Goal: Information Seeking & Learning: Compare options

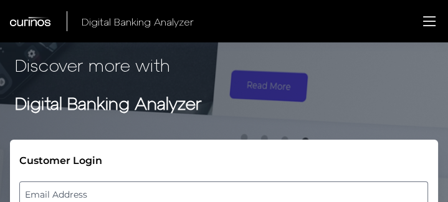
scroll to position [66, 0]
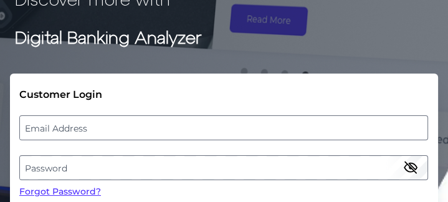
click at [180, 123] on label "Email Address" at bounding box center [223, 128] width 407 height 22
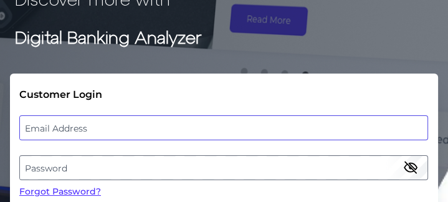
click at [180, 123] on input "email" at bounding box center [223, 127] width 409 height 25
paste input "[EMAIL_ADDRESS][DOMAIN_NAME]"
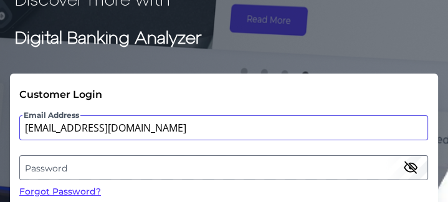
type input "[EMAIL_ADDRESS][DOMAIN_NAME]"
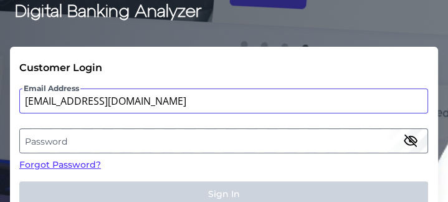
scroll to position [93, 0]
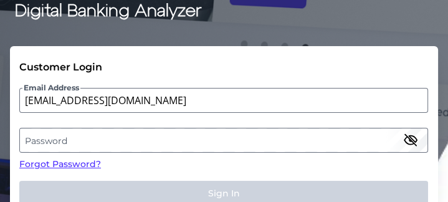
click at [164, 140] on label "Password" at bounding box center [223, 140] width 407 height 22
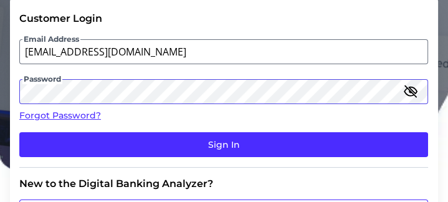
scroll to position [143, 0]
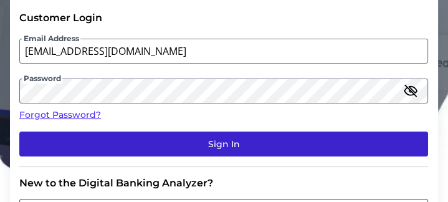
click at [183, 141] on button "Sign In" at bounding box center [223, 144] width 409 height 25
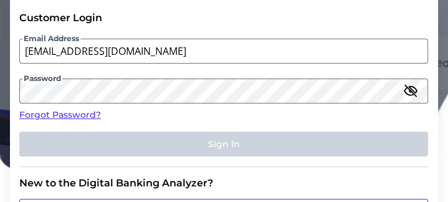
scroll to position [0, 0]
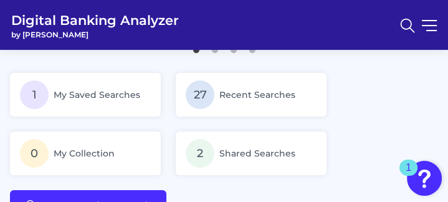
scroll to position [160, 0]
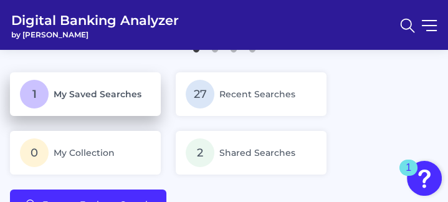
click at [148, 85] on p "1 My Saved Searches" at bounding box center [85, 94] width 131 height 29
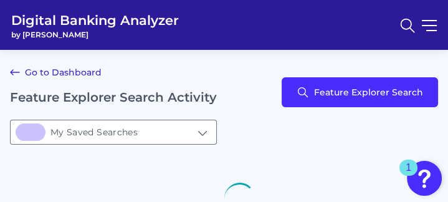
type input "1My Saved Searches"
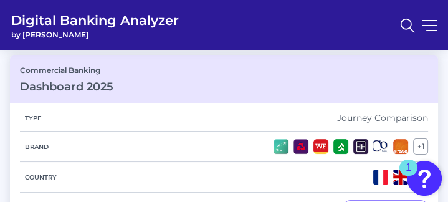
scroll to position [118, 0]
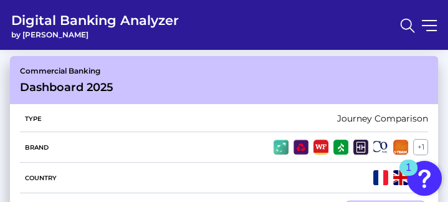
click at [138, 85] on div "Commercial Banking Dashboard 2025" at bounding box center [224, 80] width 428 height 48
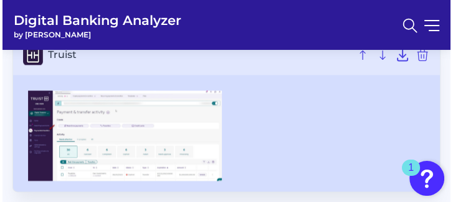
scroll to position [1131, 0]
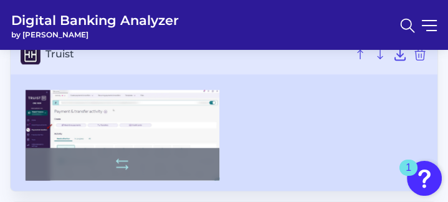
click at [156, 123] on img at bounding box center [123, 135] width 194 height 90
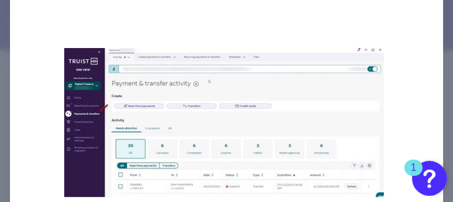
scroll to position [0, 0]
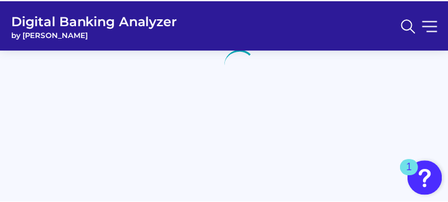
scroll to position [118, 0]
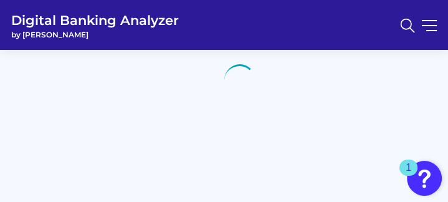
type input "1My Saved Searches"
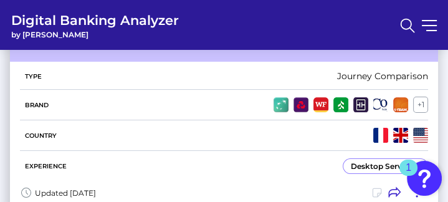
scroll to position [160, 0]
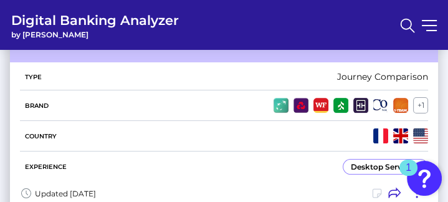
click at [171, 116] on div "Brand + 1" at bounding box center [224, 105] width 408 height 31
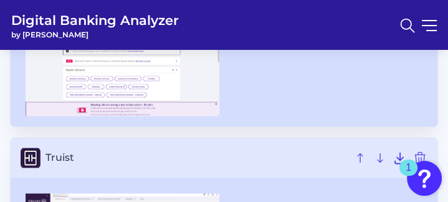
click at [171, 116] on div at bounding box center [224, 67] width 427 height 117
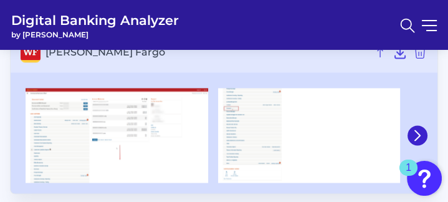
scroll to position [1314, 0]
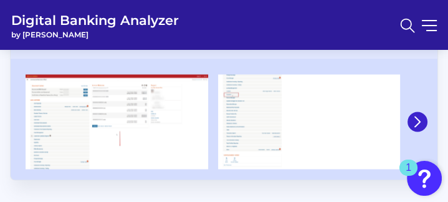
scroll to position [133, 0]
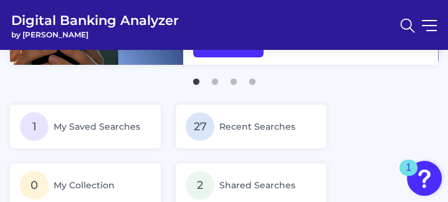
scroll to position [128, 0]
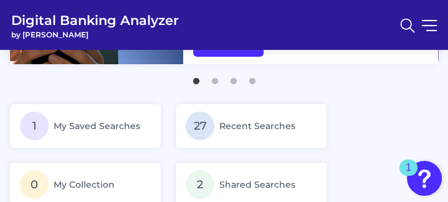
click at [258, 123] on span "Recent Searches" at bounding box center [257, 125] width 76 height 11
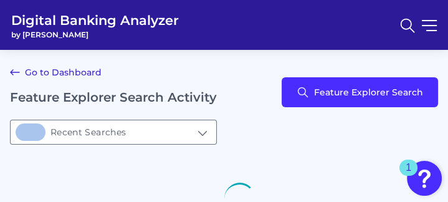
type input "27Recent Searches"
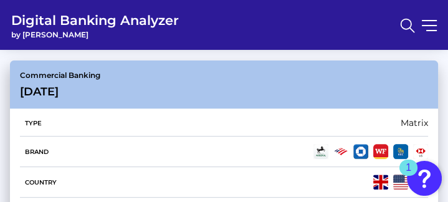
scroll to position [323, 0]
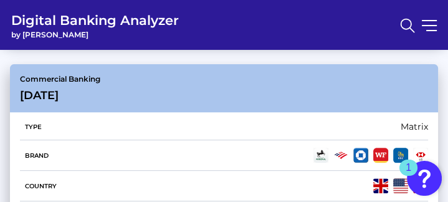
click at [159, 87] on div "Commercial Banking [DATE]" at bounding box center [224, 88] width 428 height 48
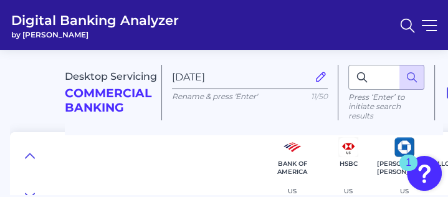
scroll to position [9, 0]
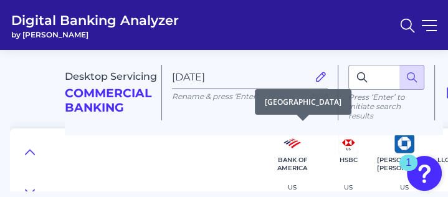
click at [276, 170] on div "Bank of America [GEOGRAPHIC_DATA] -- [DATE]" at bounding box center [292, 183] width 46 height 55
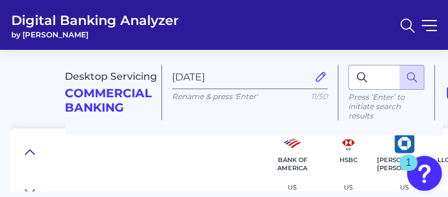
click at [32, 146] on icon at bounding box center [30, 152] width 10 height 12
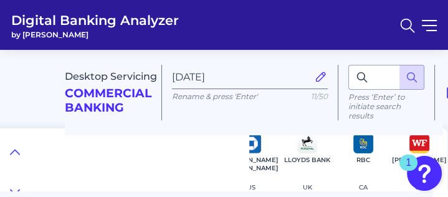
scroll to position [6, 15]
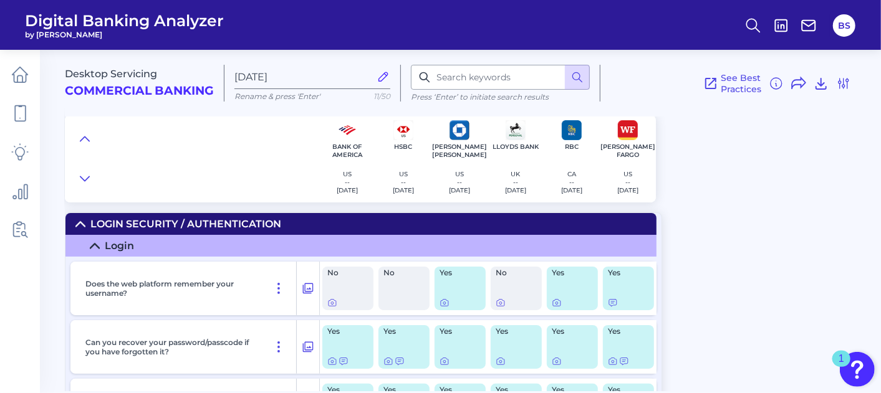
drag, startPoint x: 393, startPoint y: 7, endPoint x: 74, endPoint y: 103, distance: 333.1
click at [83, 115] on div "Desktop Servicing Commercial Banking Jul 29 2025 Rename & press 'Enter' 11/50 P…" at bounding box center [470, 78] width 811 height 77
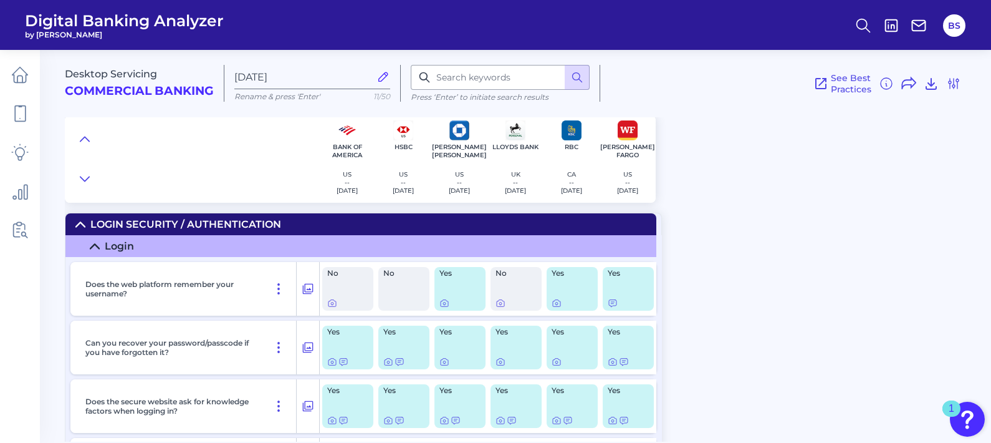
click at [79, 201] on icon at bounding box center [80, 224] width 9 height 4
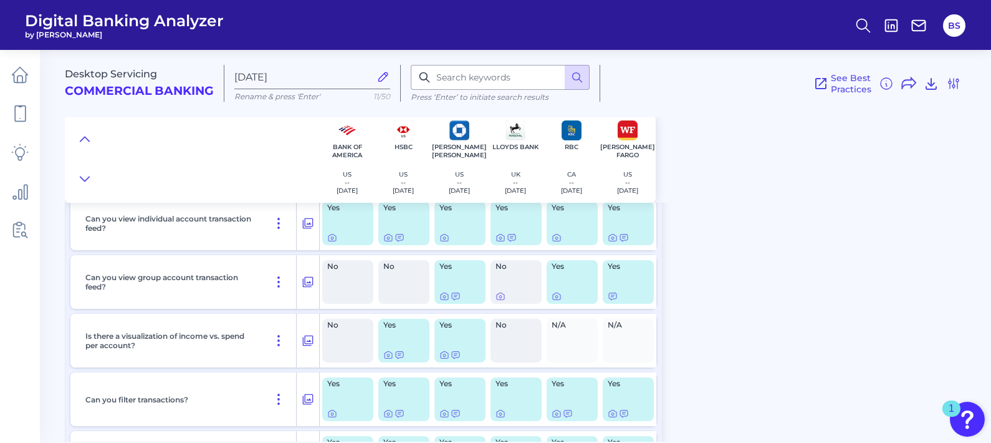
scroll to position [1625, 0]
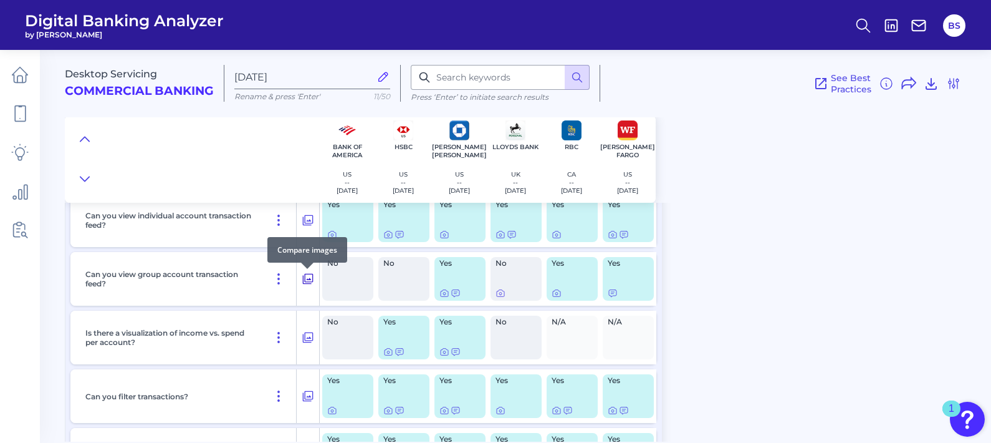
click at [310, 201] on icon at bounding box center [308, 278] width 12 height 15
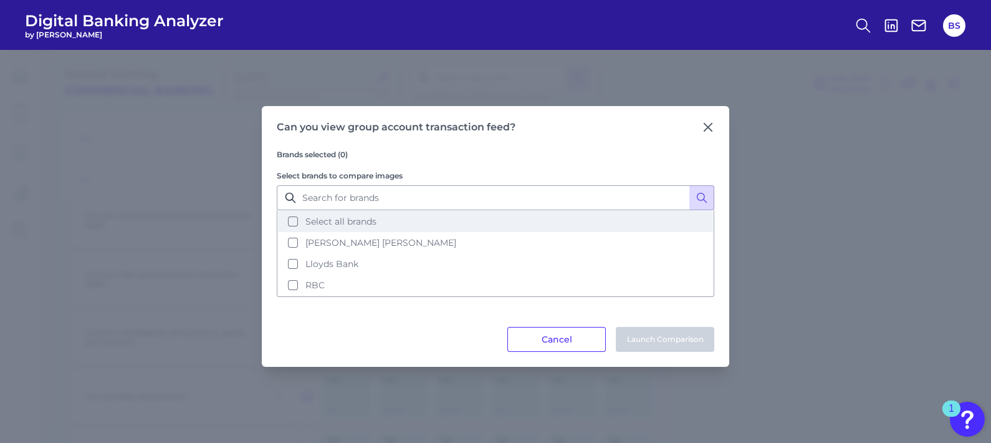
click at [293, 201] on button "Select all brands" at bounding box center [495, 221] width 435 height 21
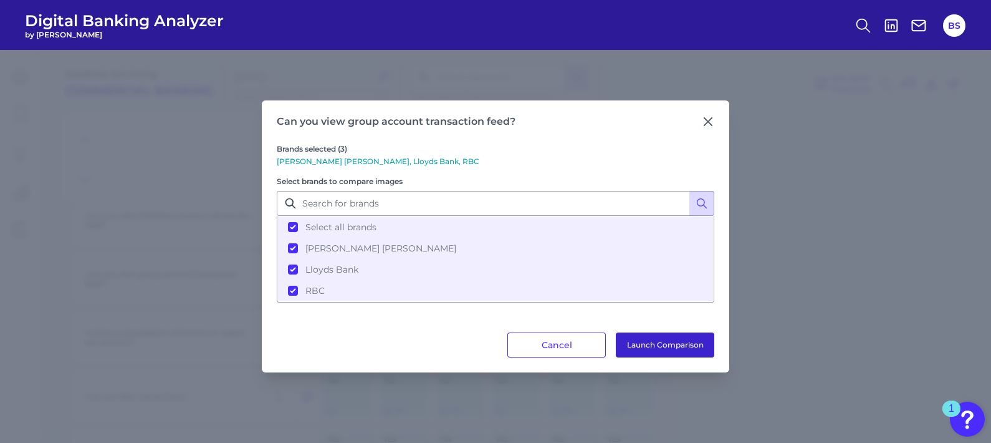
click at [453, 201] on button "Launch Comparison" at bounding box center [665, 344] width 98 height 25
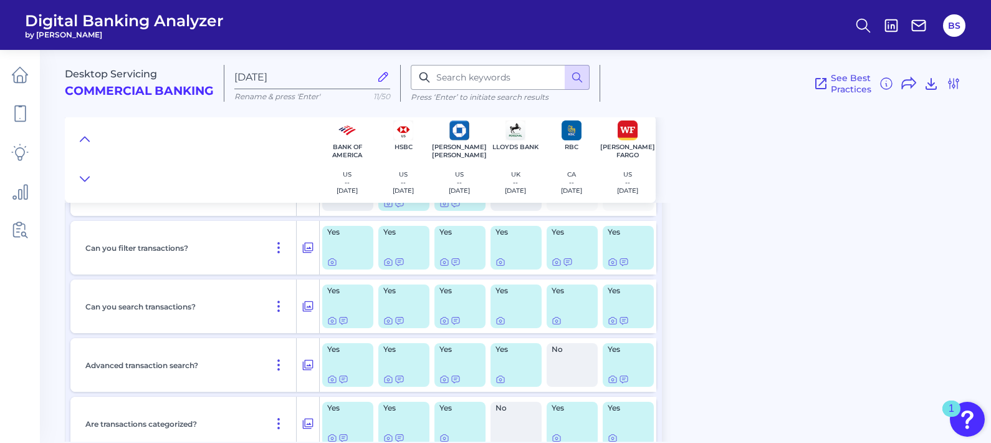
scroll to position [1778, 0]
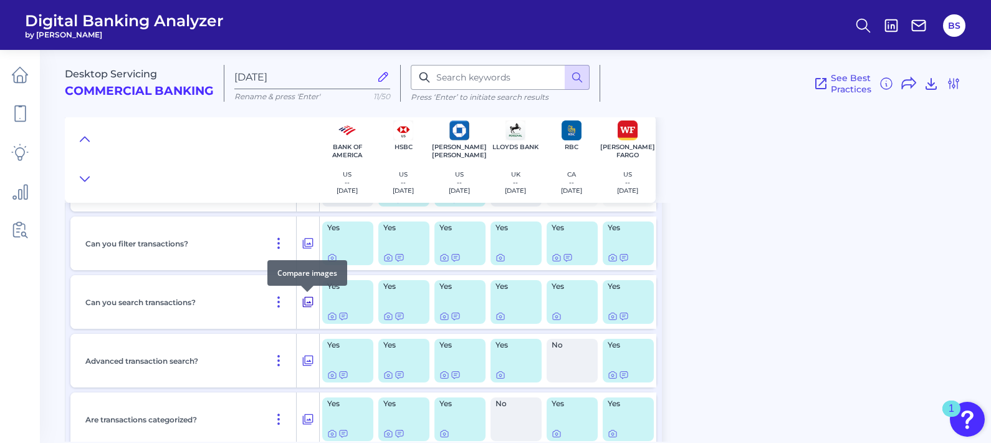
click at [305, 201] on icon at bounding box center [308, 301] width 12 height 15
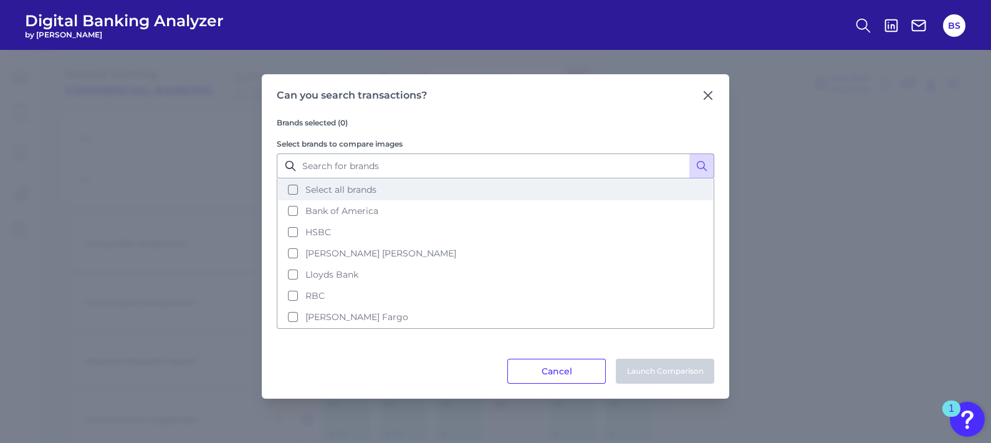
click at [293, 194] on button "Select all brands" at bounding box center [495, 189] width 435 height 21
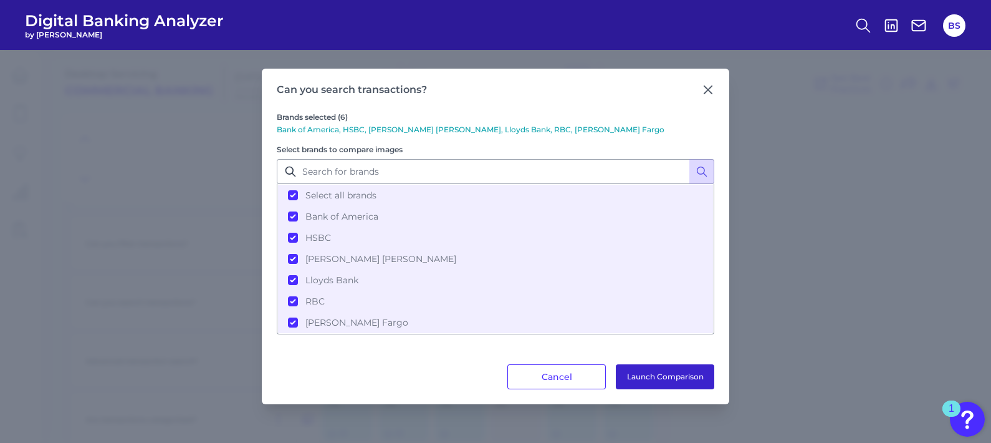
click at [453, 201] on button "Launch Comparison" at bounding box center [665, 376] width 98 height 25
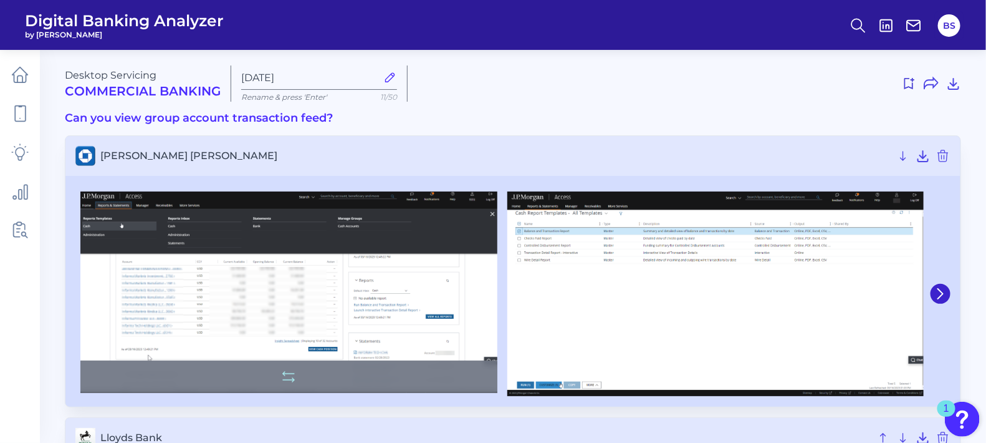
click at [365, 284] on img at bounding box center [288, 291] width 417 height 201
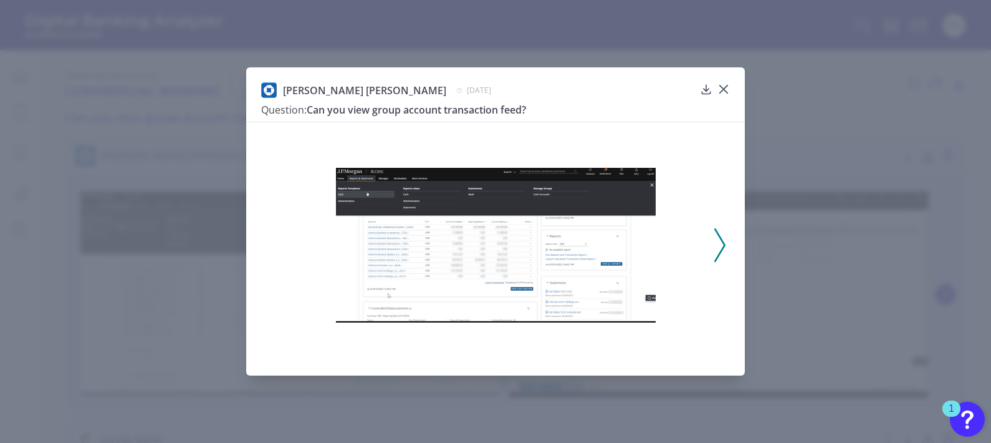
click at [717, 249] on icon at bounding box center [719, 245] width 11 height 34
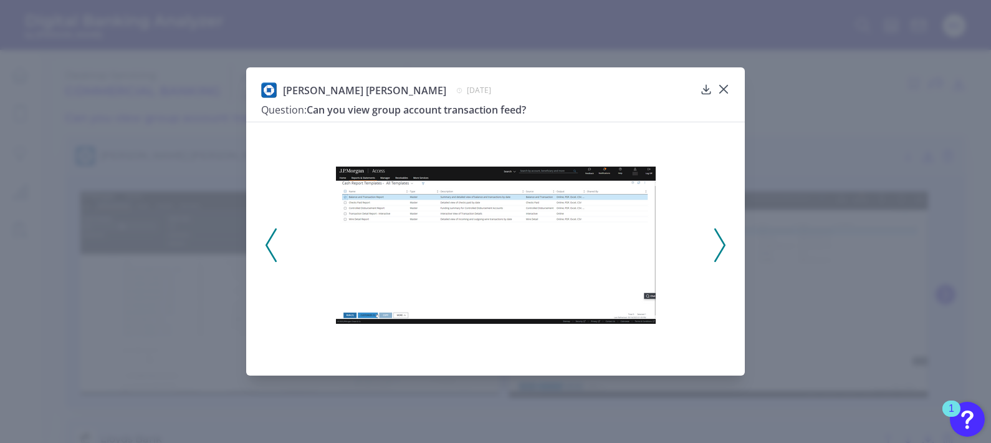
click at [717, 249] on icon at bounding box center [719, 245] width 11 height 34
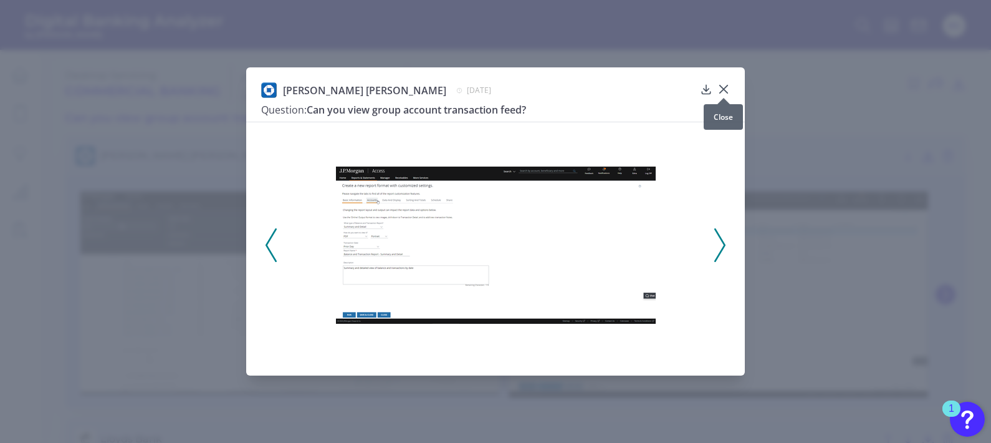
click at [726, 91] on icon at bounding box center [723, 89] width 12 height 12
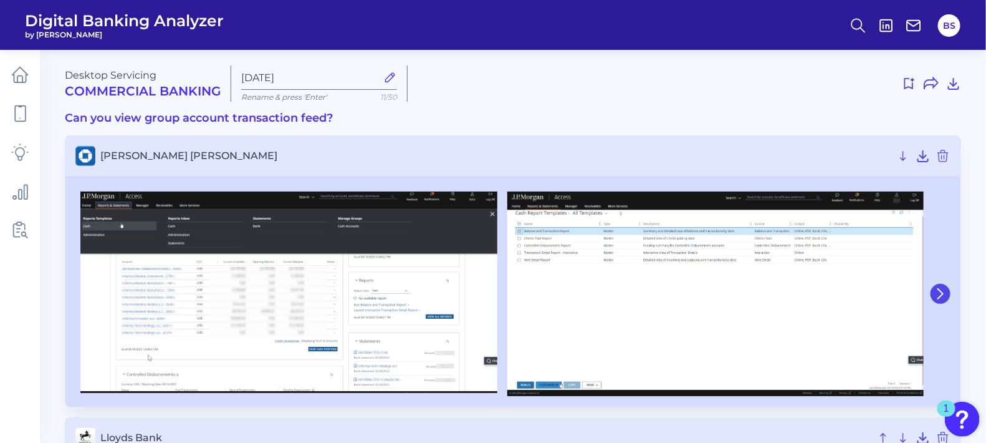
click at [943, 287] on button at bounding box center [941, 294] width 20 height 20
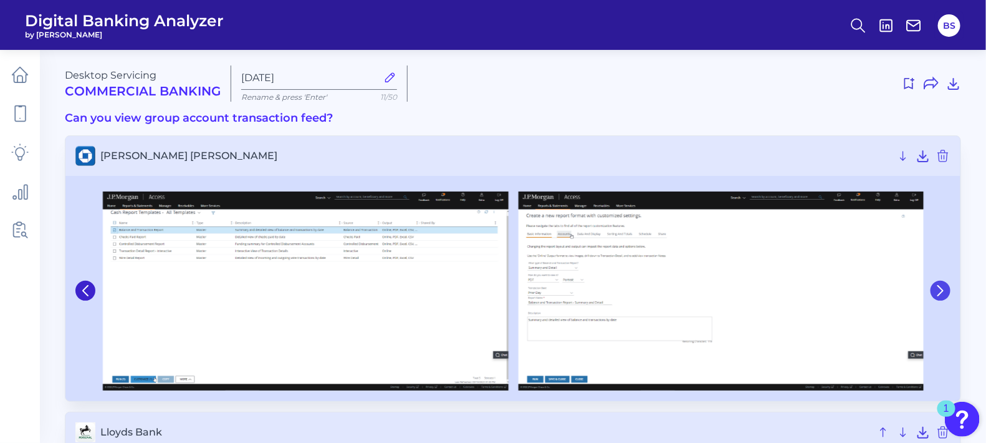
click at [943, 287] on icon at bounding box center [940, 290] width 11 height 11
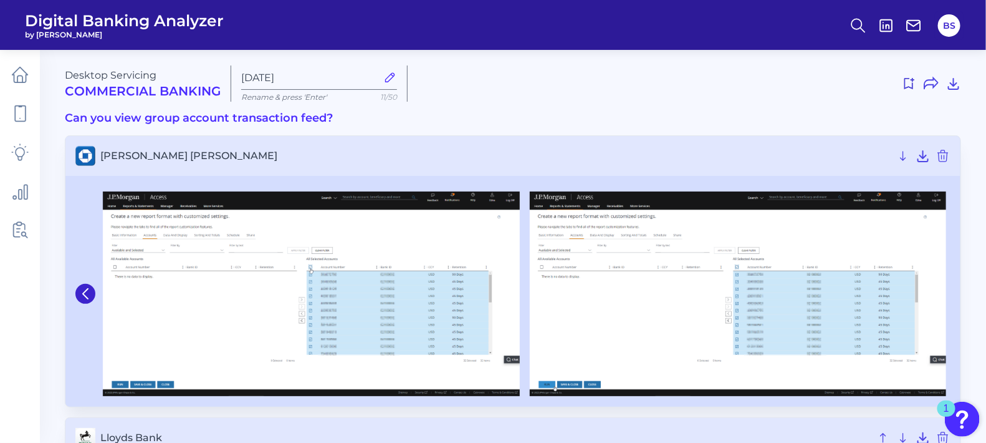
click at [943, 287] on img at bounding box center [738, 293] width 417 height 204
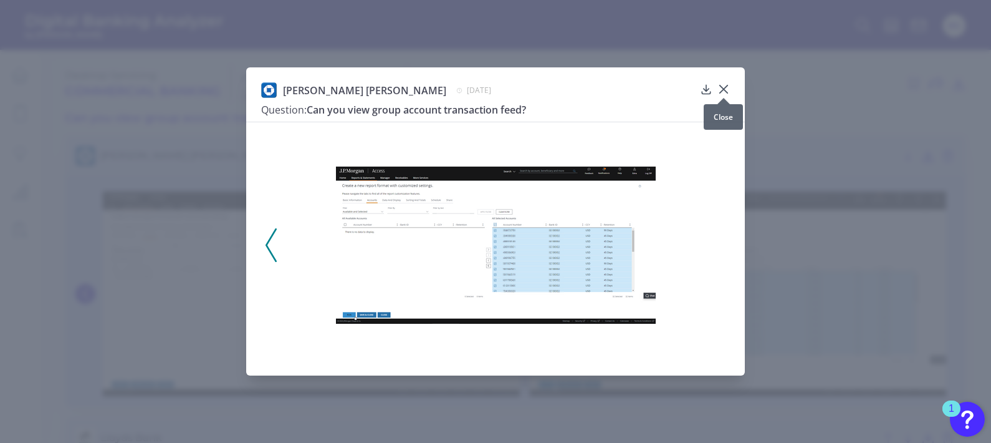
click at [723, 90] on icon at bounding box center [723, 88] width 7 height 7
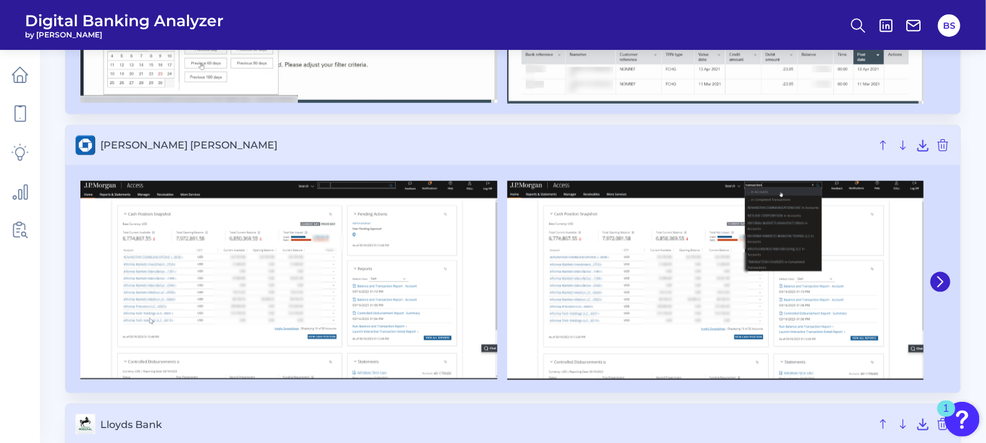
scroll to position [553, 0]
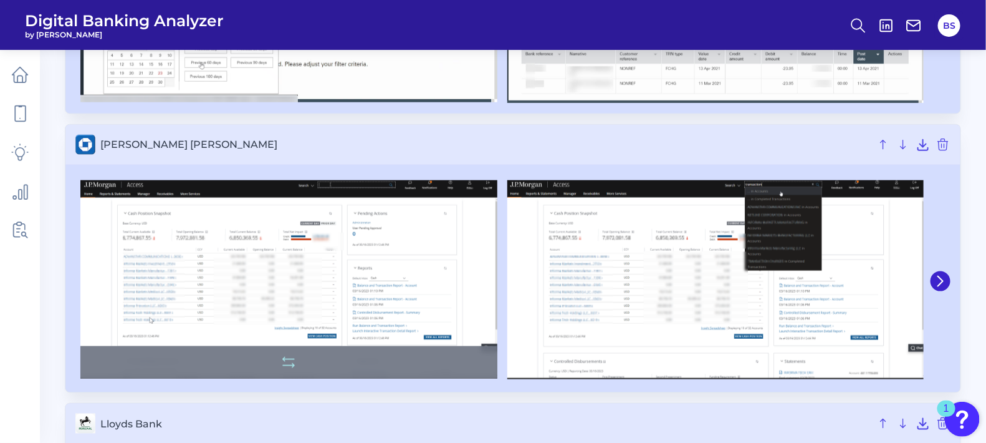
drag, startPoint x: 297, startPoint y: 277, endPoint x: 215, endPoint y: 248, distance: 86.5
click at [215, 248] on img at bounding box center [288, 279] width 417 height 198
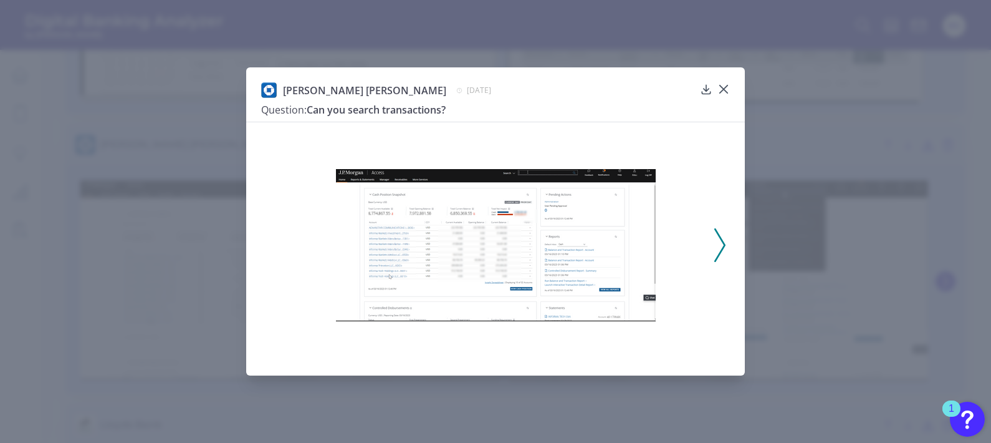
click at [717, 249] on icon at bounding box center [719, 245] width 11 height 34
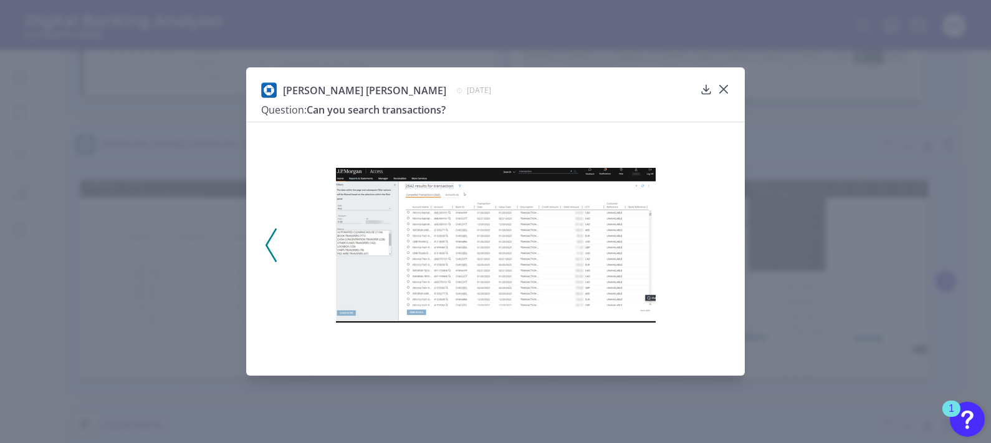
click at [717, 249] on div at bounding box center [495, 241] width 499 height 239
click at [723, 87] on icon at bounding box center [723, 89] width 12 height 12
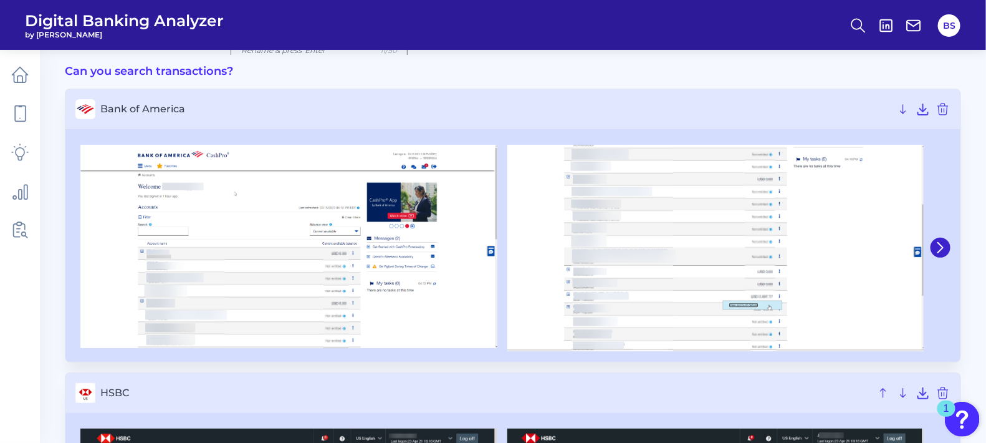
scroll to position [0, 0]
